Goal: Information Seeking & Learning: Learn about a topic

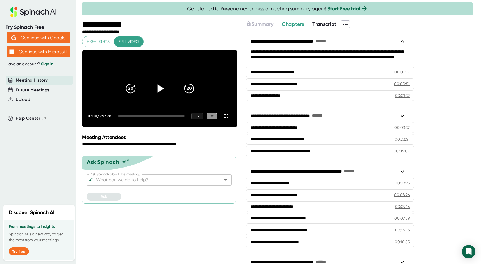
click at [151, 90] on div at bounding box center [160, 89] width 24 height 24
